Goal: Find contact information: Find contact information

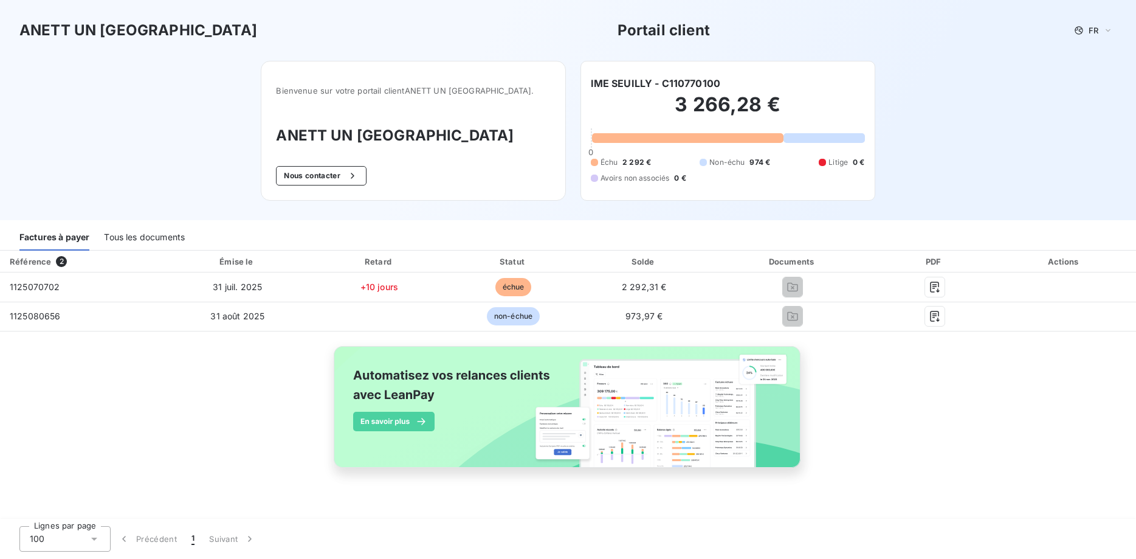
click at [1000, 450] on div "Référence 2 Émise le Retard Statut Solde Documents PDF Actions 1125070702 [DATE…" at bounding box center [568, 372] width 1136 height 245
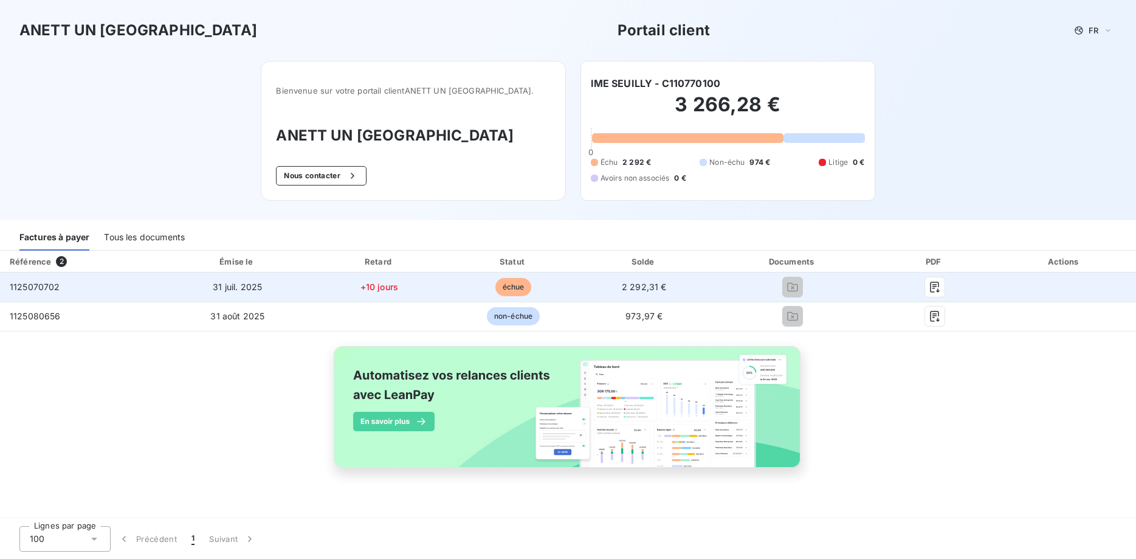
click at [665, 291] on td "2 292,31 €" at bounding box center [643, 286] width 129 height 29
click at [934, 290] on icon "button" at bounding box center [935, 287] width 12 height 12
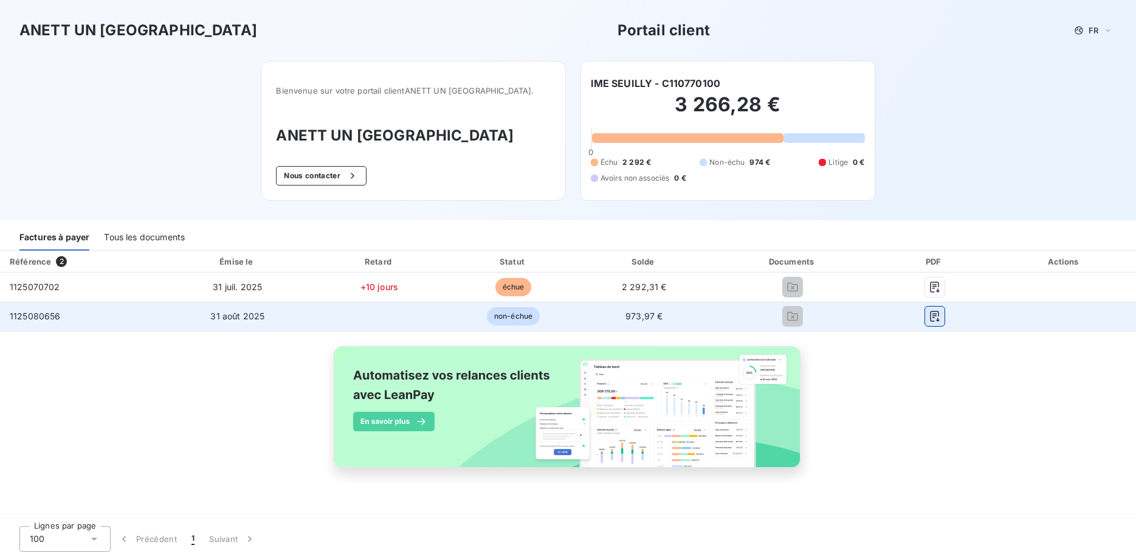
click at [935, 321] on icon "button" at bounding box center [935, 316] width 12 height 12
click at [503, 322] on span "non-échue" at bounding box center [513, 316] width 53 height 18
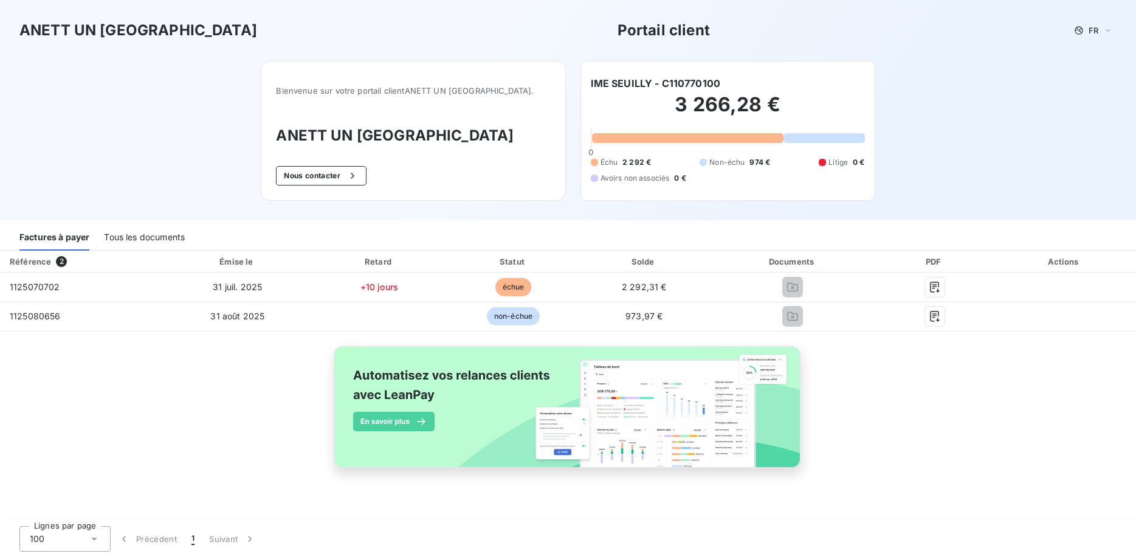
click at [1072, 264] on div "Actions" at bounding box center [1064, 261] width 139 height 12
click at [1069, 264] on div "Actions" at bounding box center [1064, 261] width 139 height 12
click at [336, 176] on button "Nous contacter" at bounding box center [321, 175] width 90 height 19
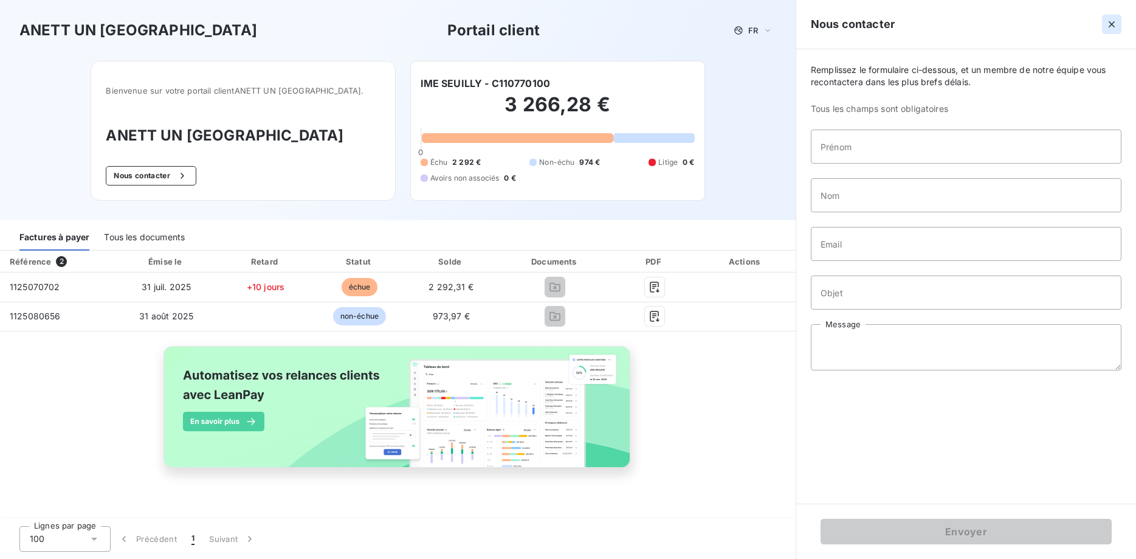
click at [1109, 26] on icon "button" at bounding box center [1112, 24] width 12 height 12
